Goal: Transaction & Acquisition: Purchase product/service

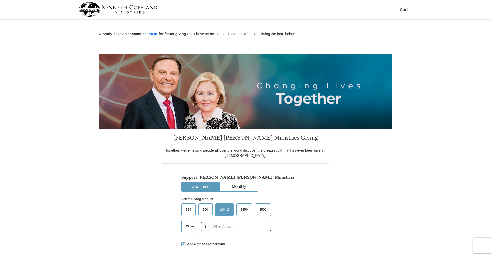
click at [187, 222] on span "Other" at bounding box center [189, 226] width 13 height 8
click at [0, 0] on input "Other" at bounding box center [0, 0] width 0 height 0
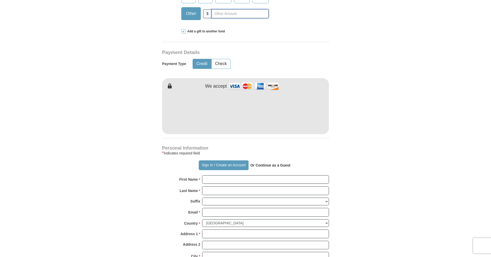
scroll to position [216, 0]
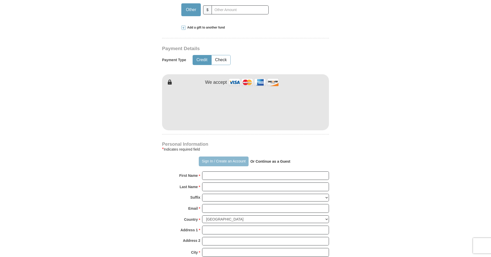
click at [227, 162] on button "Sign In / Create an Account" at bounding box center [224, 161] width 50 height 10
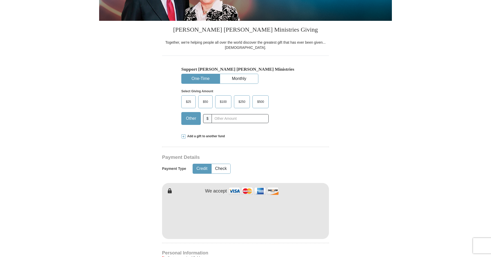
scroll to position [107, 0]
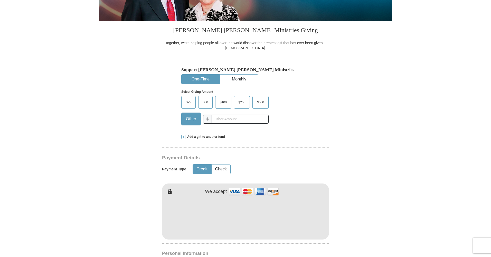
click at [186, 136] on span "Add a gift to another fund" at bounding box center [205, 136] width 40 height 4
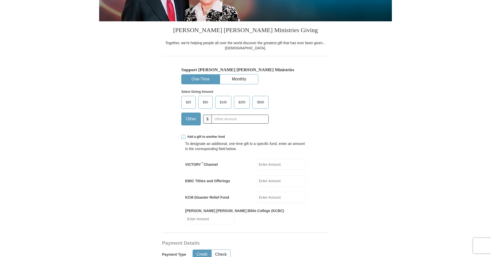
click at [268, 180] on input "EMIC Tithes and Offerings" at bounding box center [281, 180] width 49 height 11
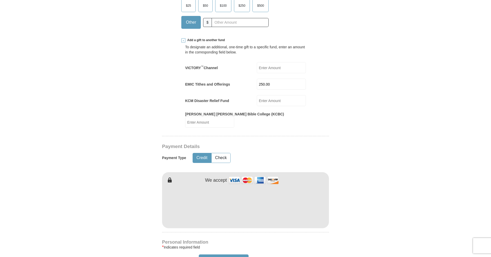
scroll to position [206, 0]
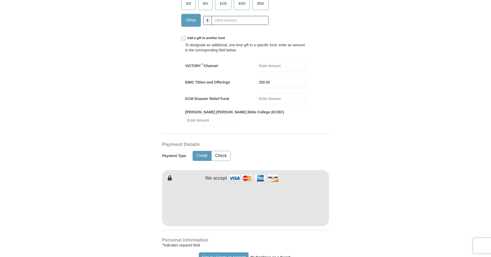
type input "250.00"
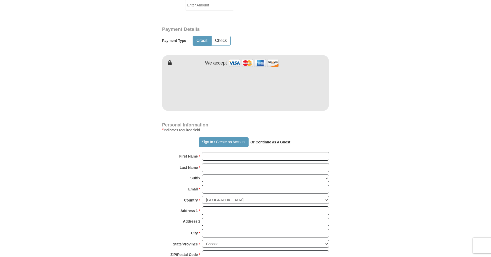
scroll to position [323, 0]
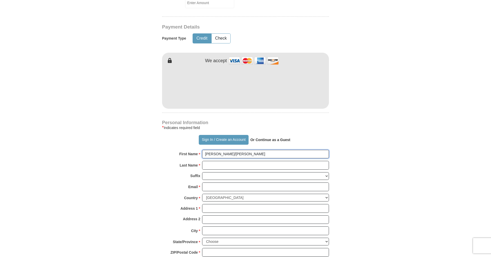
type input "[PERSON_NAME]/[PERSON_NAME]"
type input "[PERSON_NAME]"
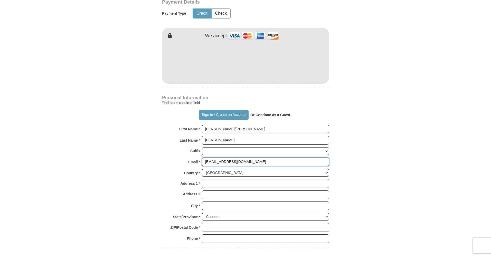
scroll to position [348, 0]
type input "[EMAIL_ADDRESS][DOMAIN_NAME]"
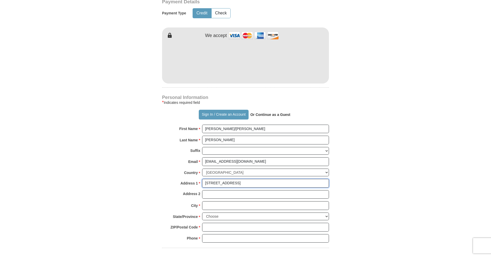
type input "[STREET_ADDRESS]"
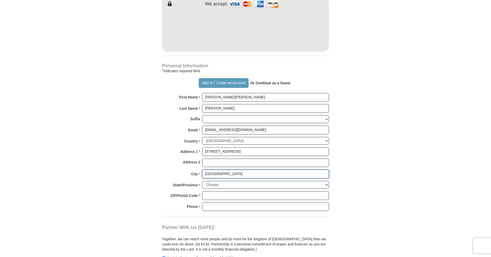
scroll to position [380, 0]
type input "[GEOGRAPHIC_DATA]"
select select "NH"
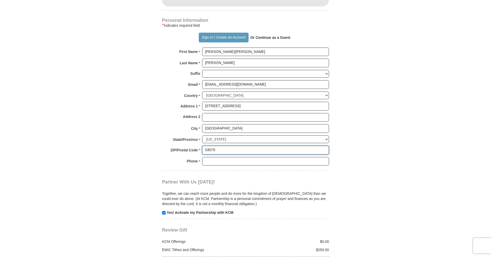
scroll to position [432, 0]
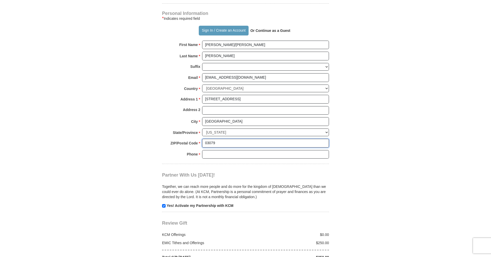
type input "03079"
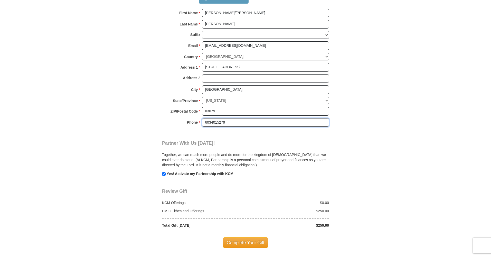
scroll to position [467, 0]
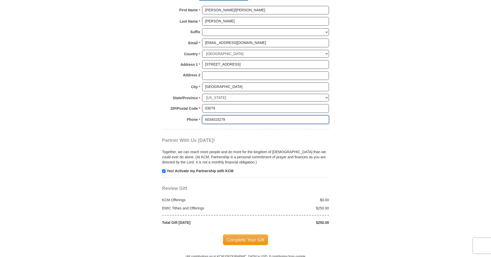
type input "6034015279"
click at [163, 169] on input "checkbox" at bounding box center [164, 171] width 4 height 4
checkbox input "false"
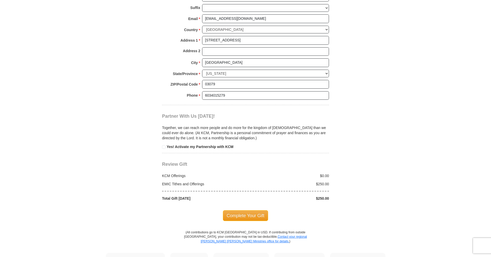
scroll to position [493, 0]
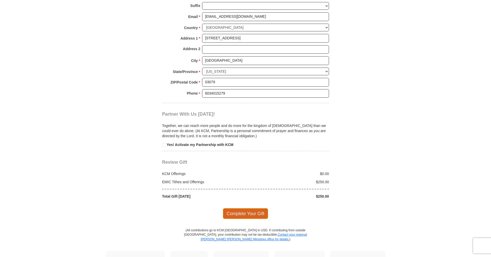
click at [247, 208] on span "Complete Your Gift" at bounding box center [245, 213] width 45 height 11
